Goal: Information Seeking & Learning: Learn about a topic

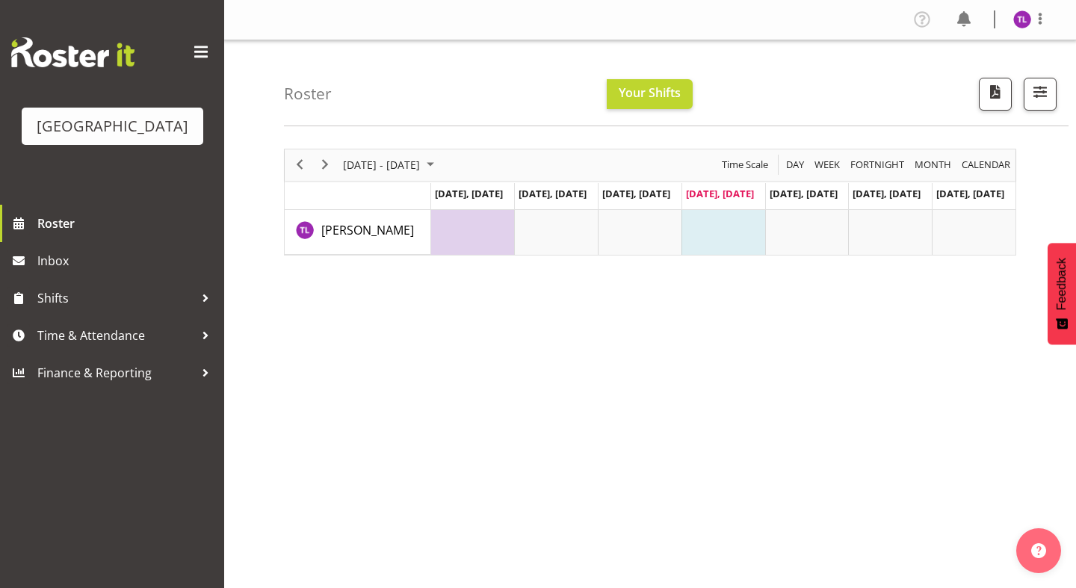
click at [479, 216] on td "Timeline Week of September 25, 2025" at bounding box center [473, 232] width 84 height 45
click at [860, 97] on span "button" at bounding box center [1040, 91] width 19 height 19
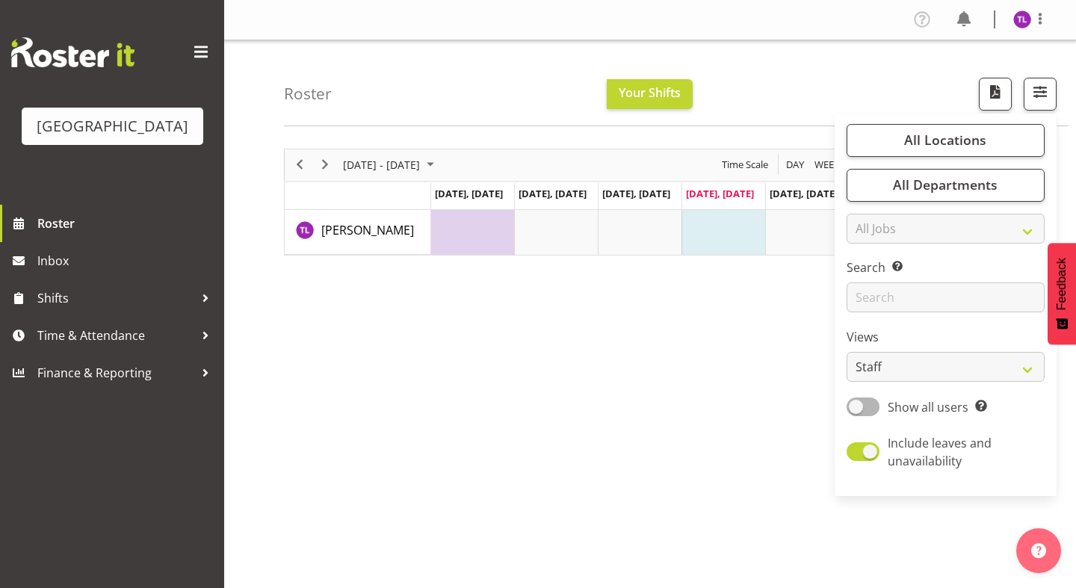
click at [695, 382] on div "September 22 - 28, 2025 Today Day Week Fortnight Month calendar Month Agenda Ti…" at bounding box center [680, 437] width 792 height 598
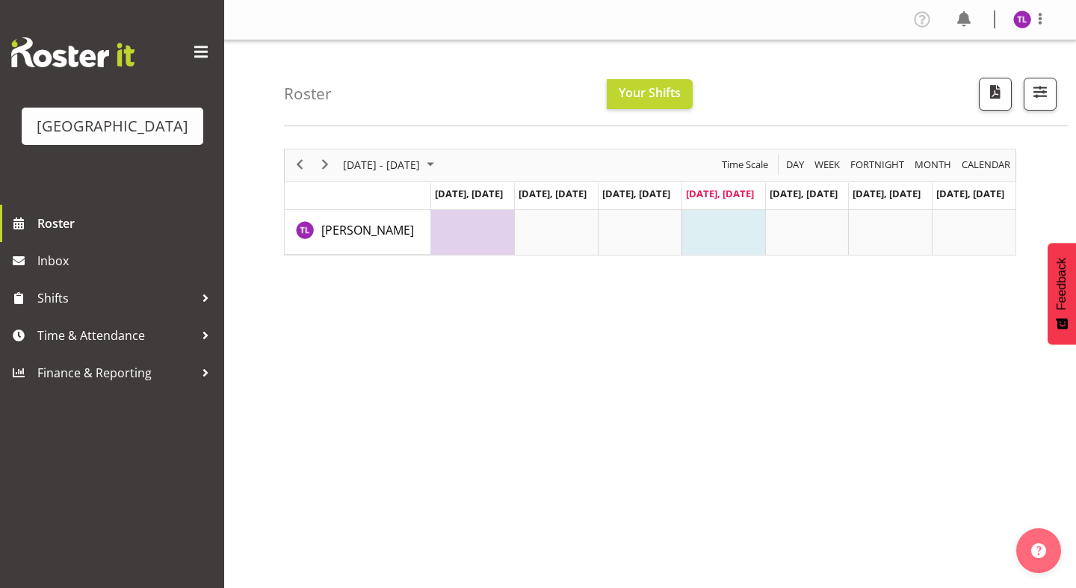
click at [203, 46] on span at bounding box center [201, 52] width 24 height 24
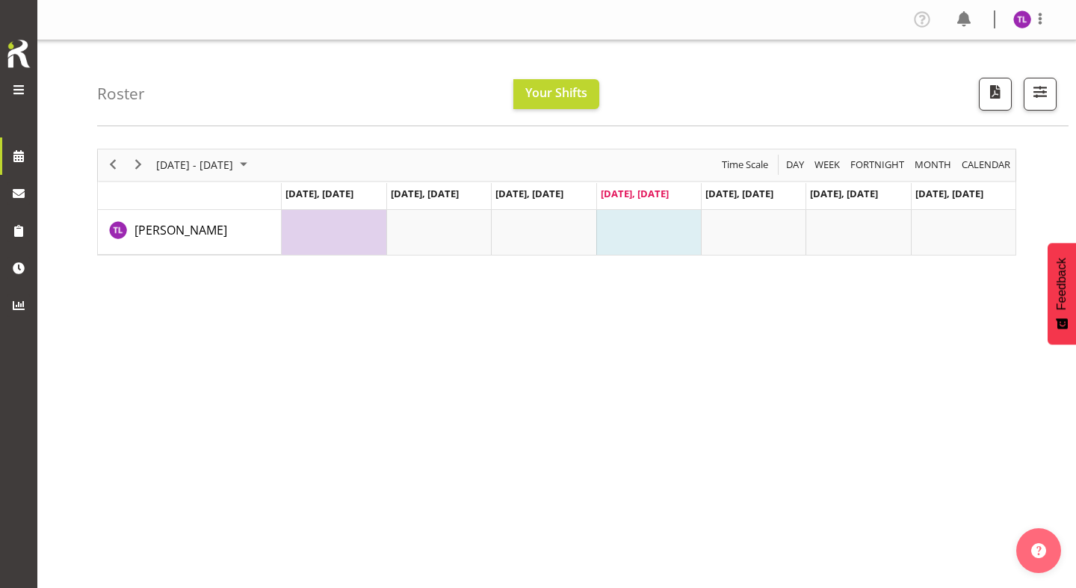
click at [25, 82] on span at bounding box center [19, 90] width 18 height 18
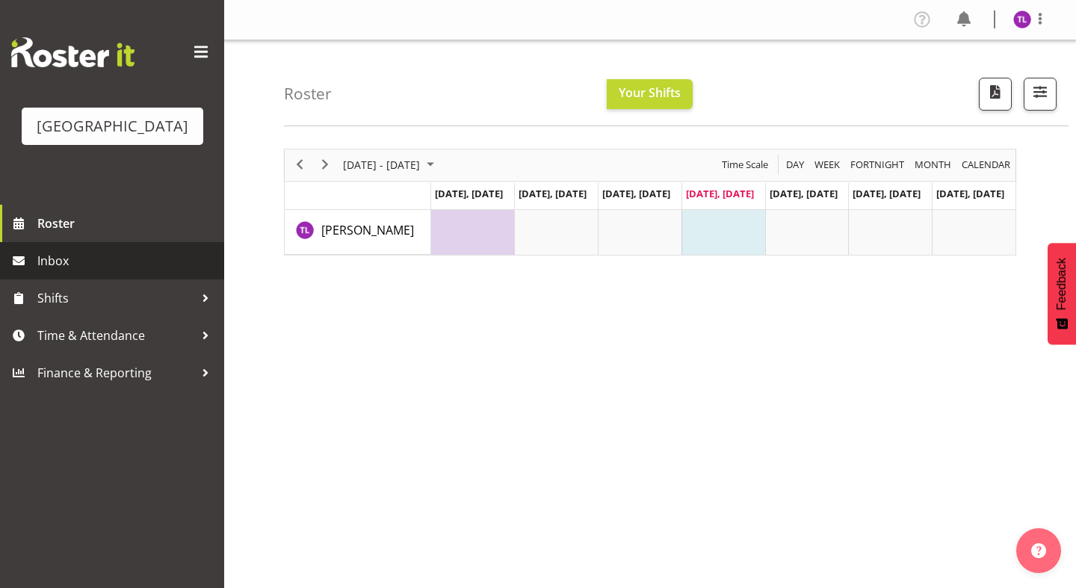
click at [52, 264] on span "Inbox" at bounding box center [126, 261] width 179 height 22
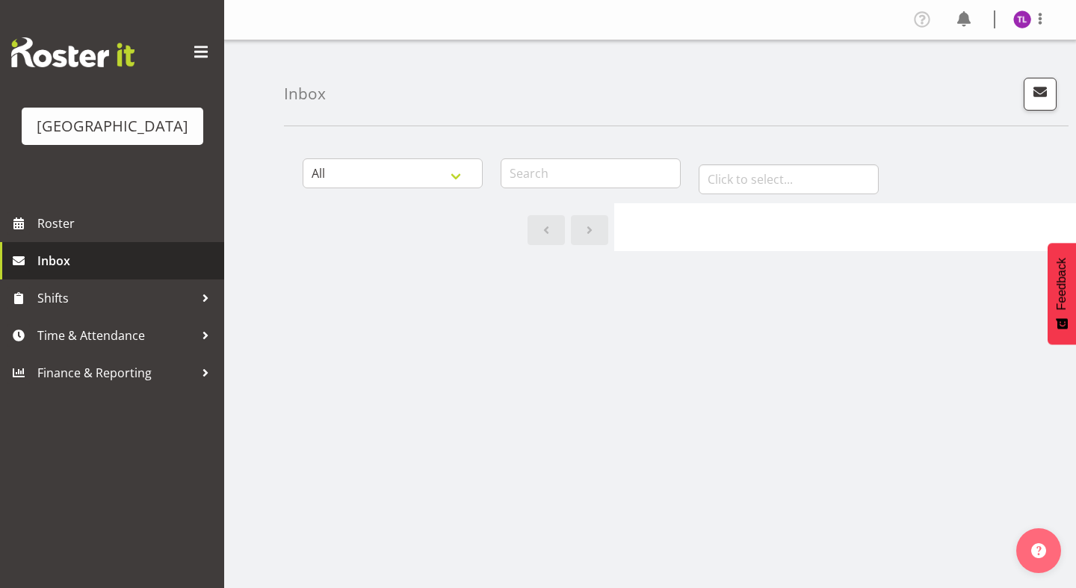
click at [76, 264] on span "Inbox" at bounding box center [126, 261] width 179 height 22
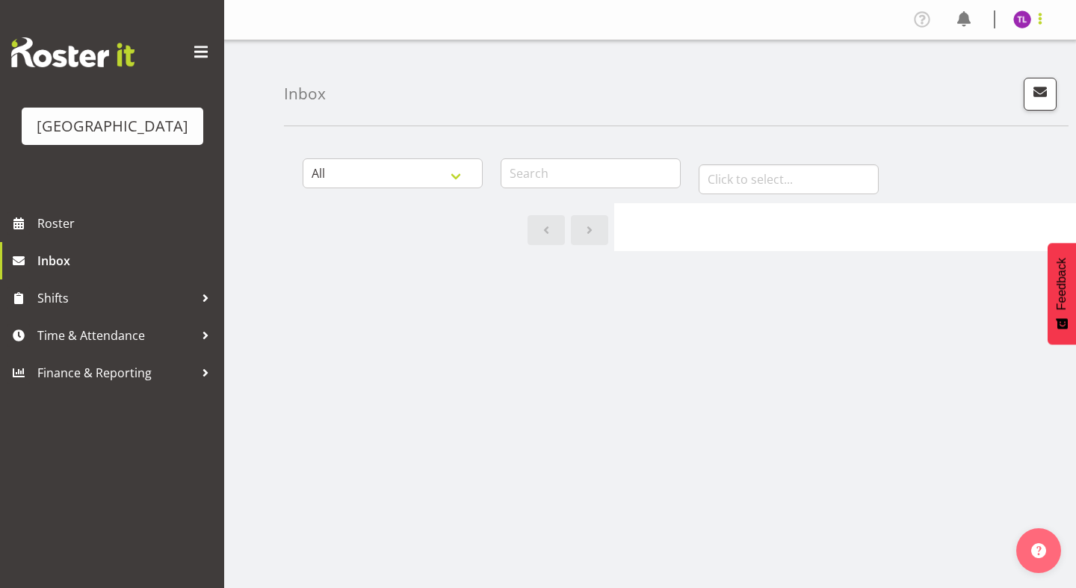
click at [1044, 19] on span at bounding box center [1041, 19] width 18 height 18
click at [733, 469] on div "All General Shift Offers Shift Swap Offers Leave Requests January February Marc…" at bounding box center [680, 437] width 792 height 598
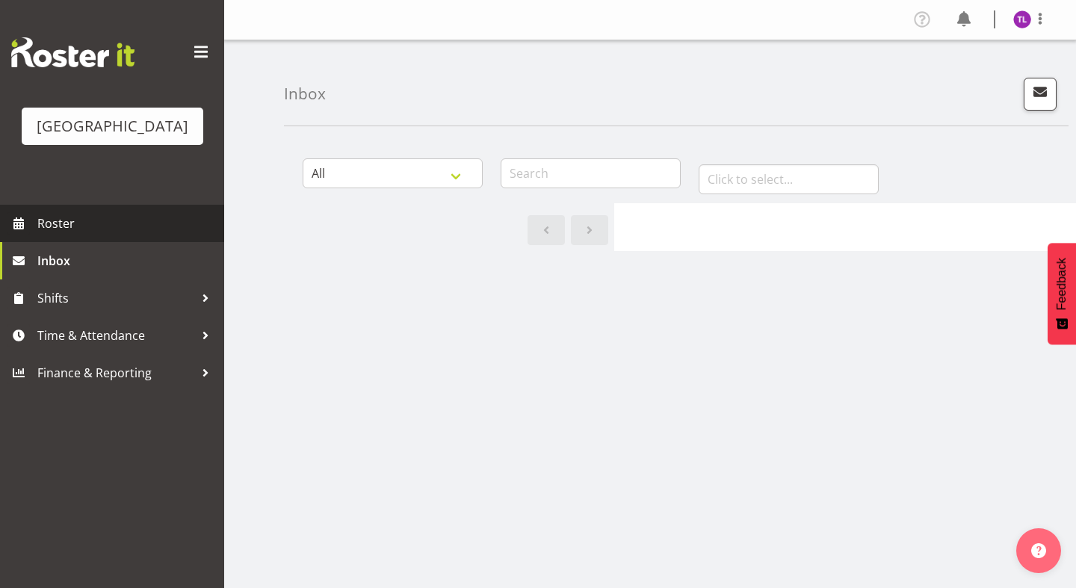
click at [61, 225] on span "Roster" at bounding box center [126, 223] width 179 height 22
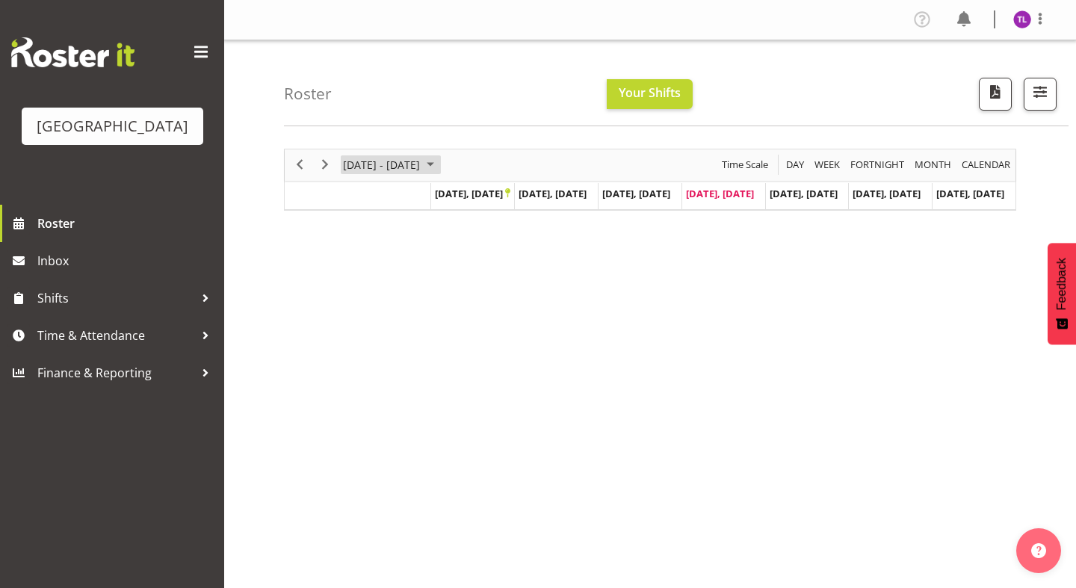
click at [440, 162] on span "September 2025" at bounding box center [431, 164] width 18 height 19
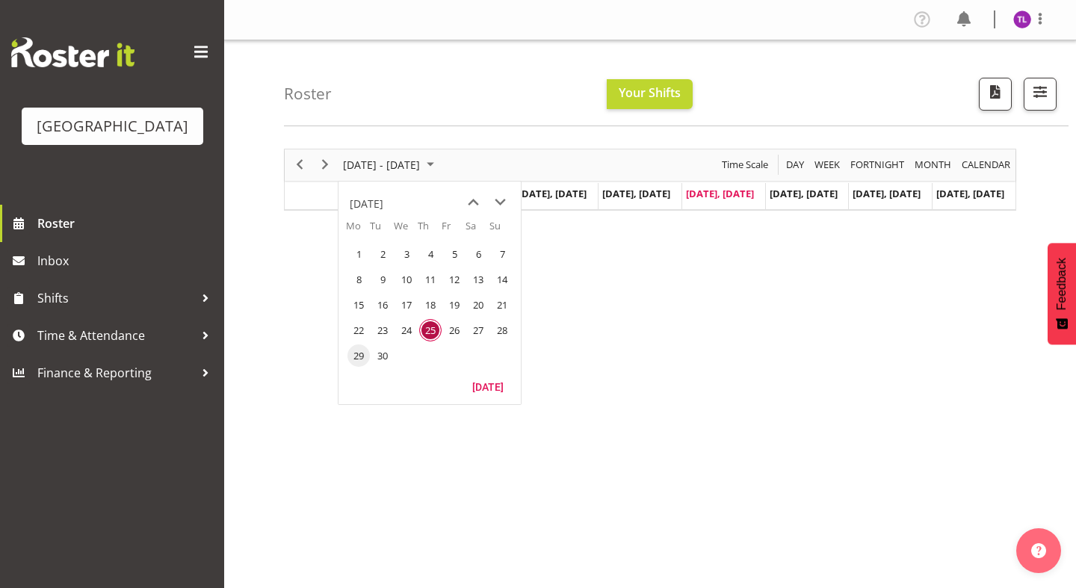
click at [358, 357] on span "29" at bounding box center [359, 356] width 22 height 22
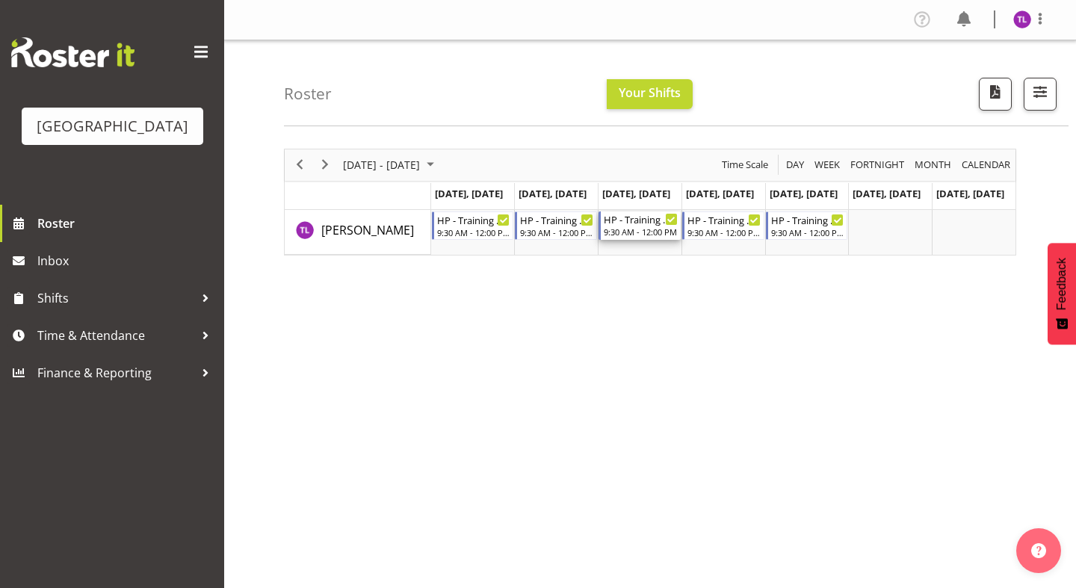
click at [632, 221] on div "HP - Training Hours" at bounding box center [641, 219] width 74 height 15
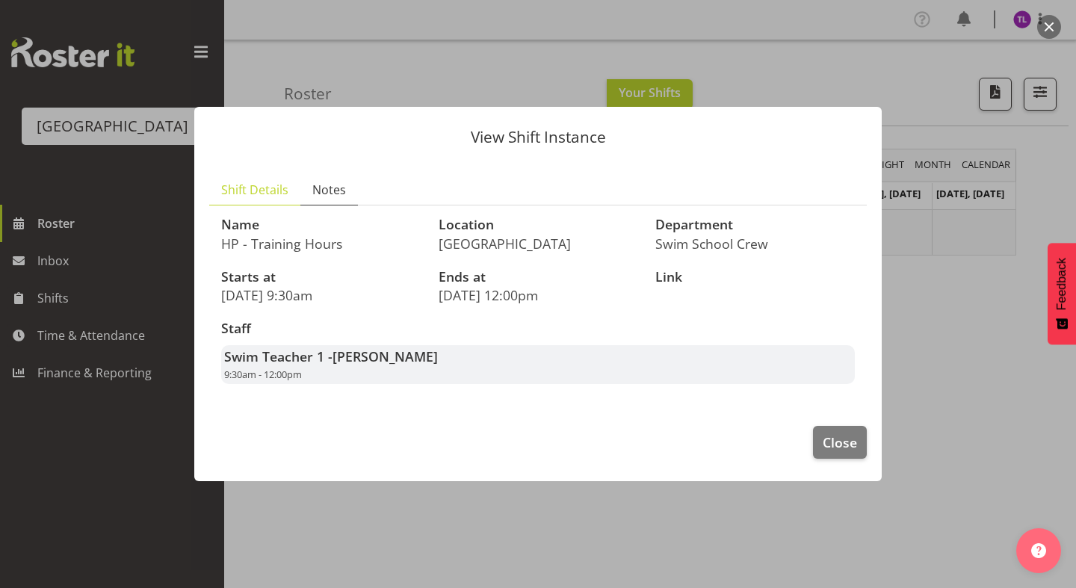
click at [339, 180] on link "Notes" at bounding box center [330, 190] width 58 height 31
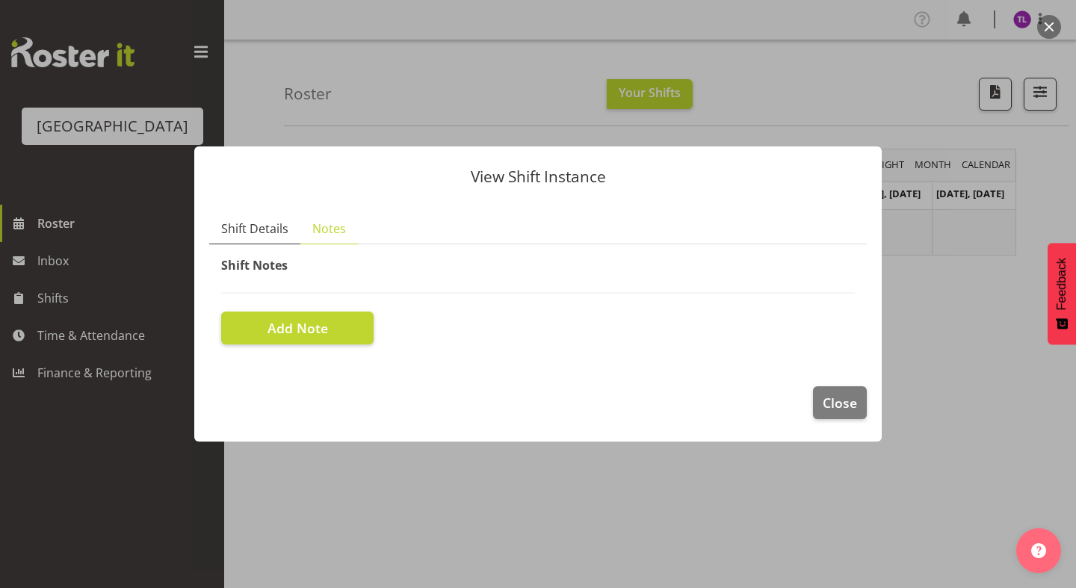
click at [253, 235] on span "Shift Details" at bounding box center [254, 229] width 67 height 18
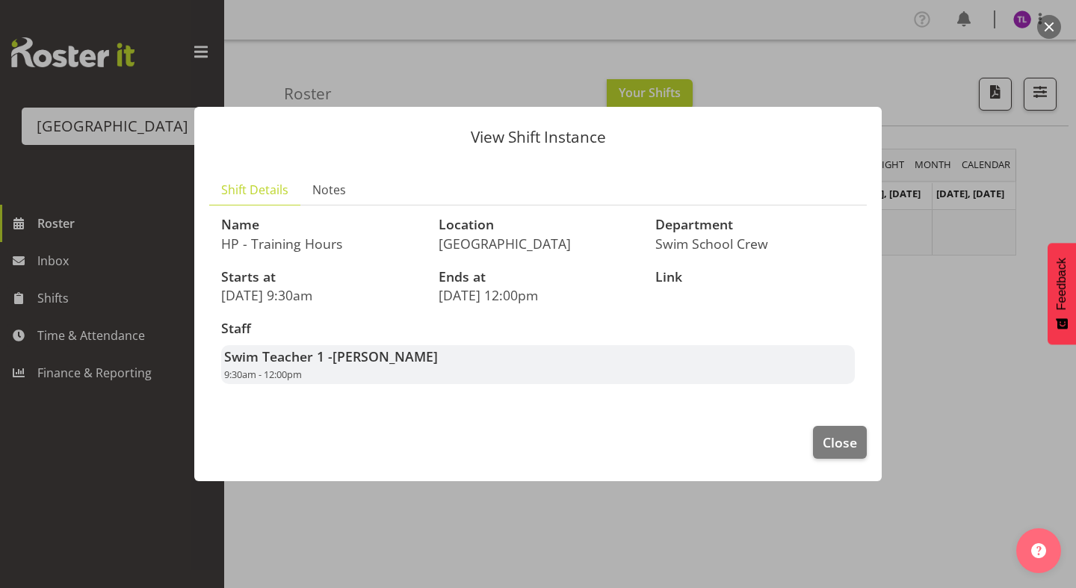
click at [292, 299] on p "[DATE] 9:30am" at bounding box center [321, 295] width 200 height 16
drag, startPoint x: 441, startPoint y: 297, endPoint x: 581, endPoint y: 301, distance: 139.9
click at [579, 301] on p "[DATE] 12:00pm" at bounding box center [539, 295] width 200 height 16
click at [581, 301] on p "[DATE] 12:00pm" at bounding box center [539, 295] width 200 height 16
click at [836, 443] on span "Close" at bounding box center [840, 442] width 34 height 19
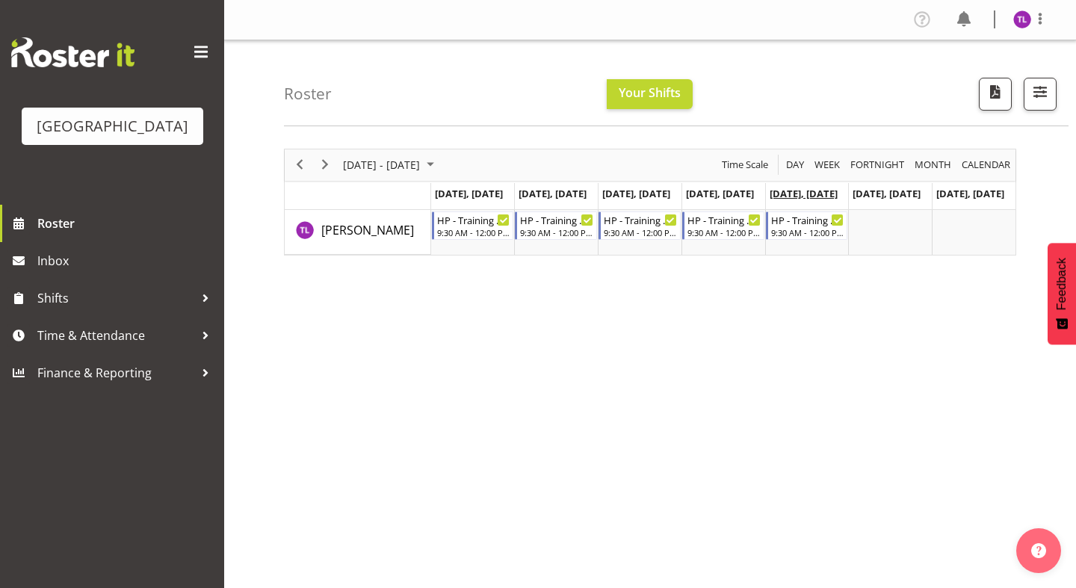
click at [804, 192] on span "[DATE], [DATE]" at bounding box center [804, 193] width 68 height 13
click at [797, 190] on span "[DATE], [DATE]" at bounding box center [804, 193] width 68 height 13
click at [476, 194] on span "[DATE], [DATE]" at bounding box center [469, 193] width 68 height 13
